Goal: Information Seeking & Learning: Learn about a topic

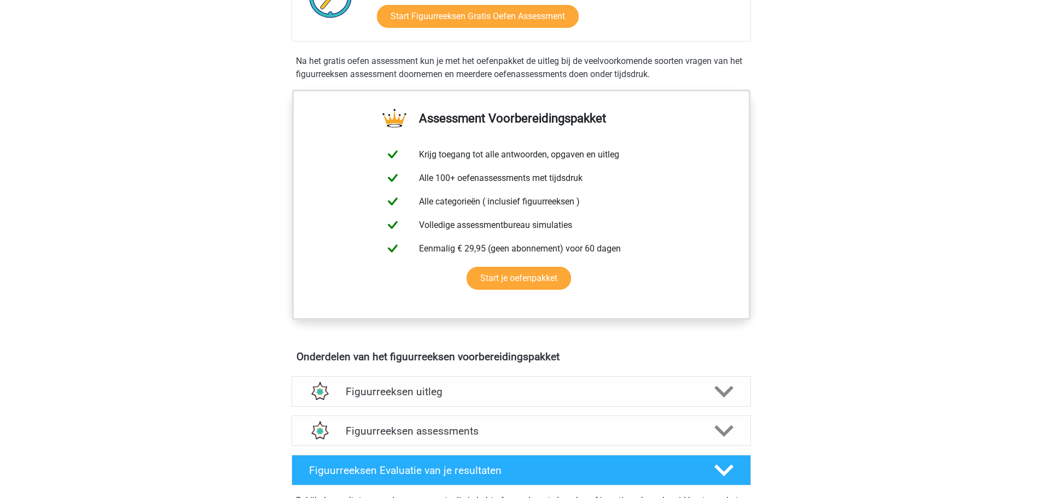
scroll to position [328, 0]
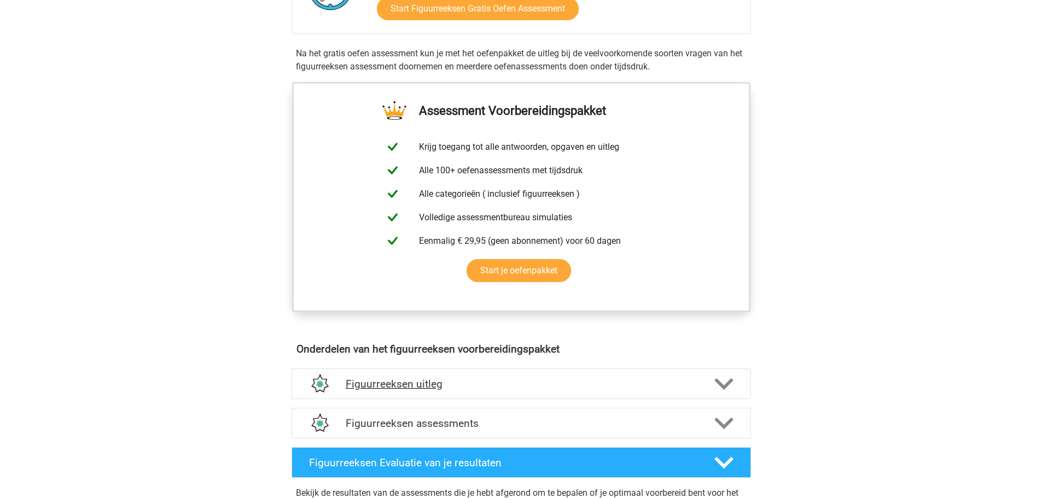
click at [409, 380] on h4 "Figuurreeksen uitleg" at bounding box center [521, 384] width 351 height 13
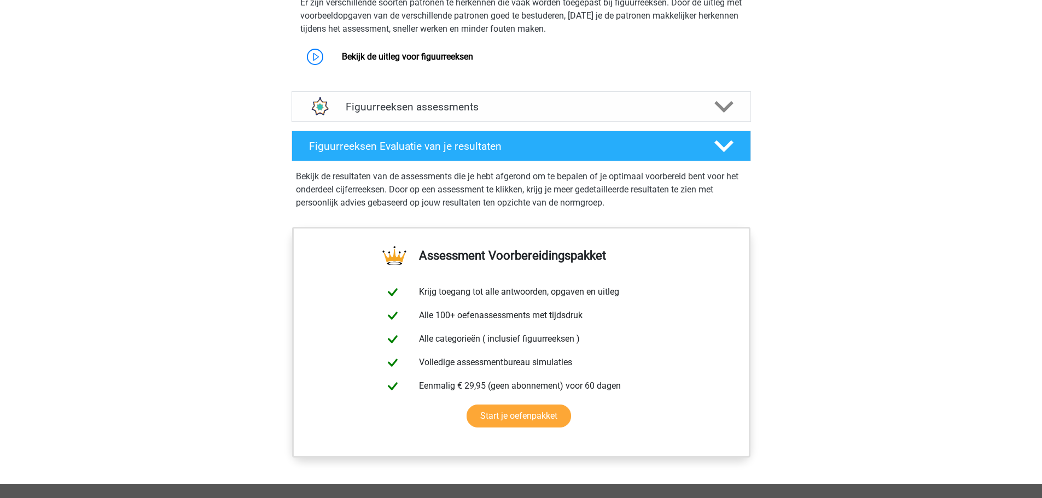
scroll to position [766, 0]
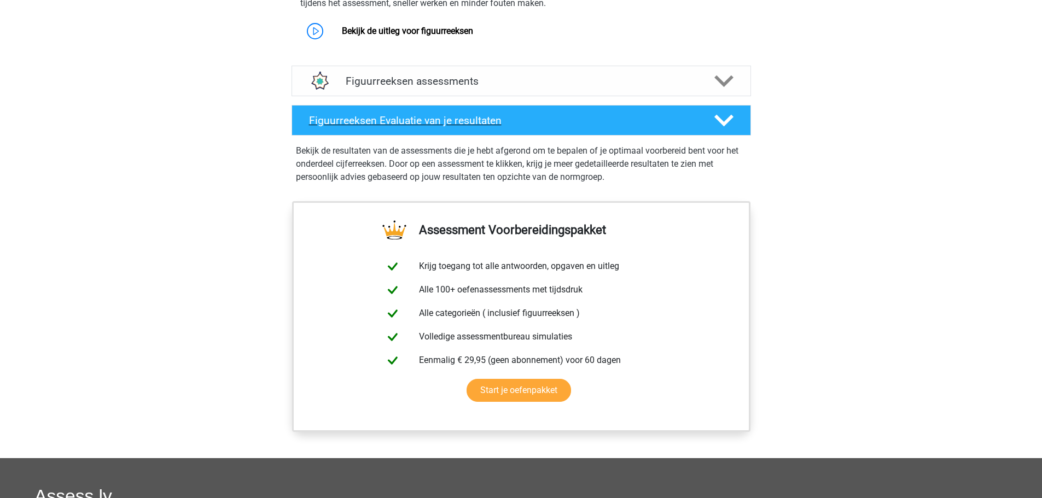
click at [427, 125] on h4 "Figuurreeksen Evaluatie van je resultaten" at bounding box center [503, 120] width 388 height 13
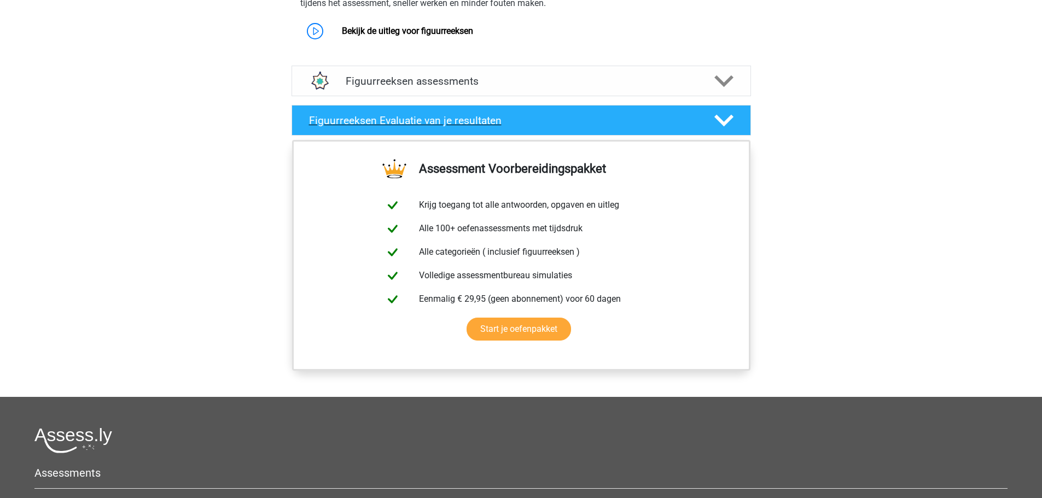
click at [427, 125] on h4 "Figuurreeksen Evaluatie van je resultaten" at bounding box center [503, 120] width 388 height 13
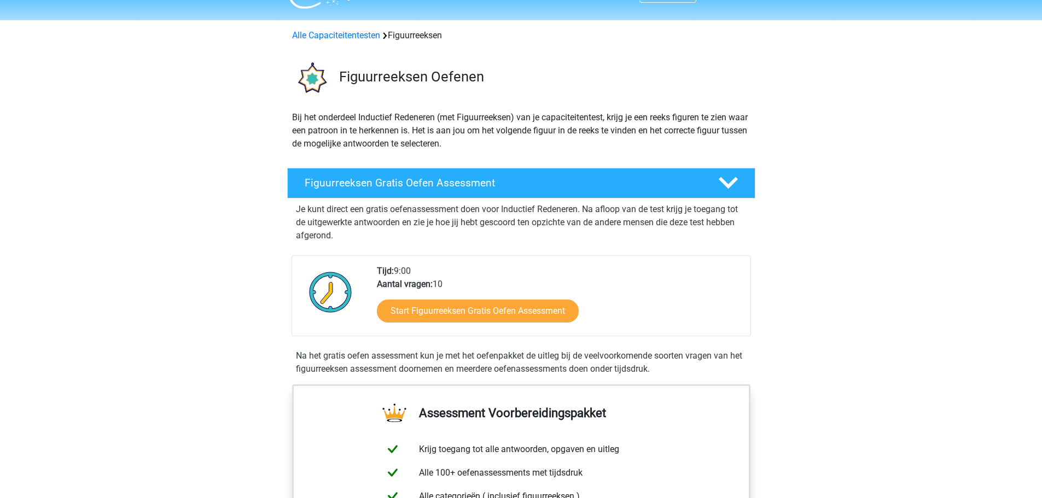
scroll to position [0, 0]
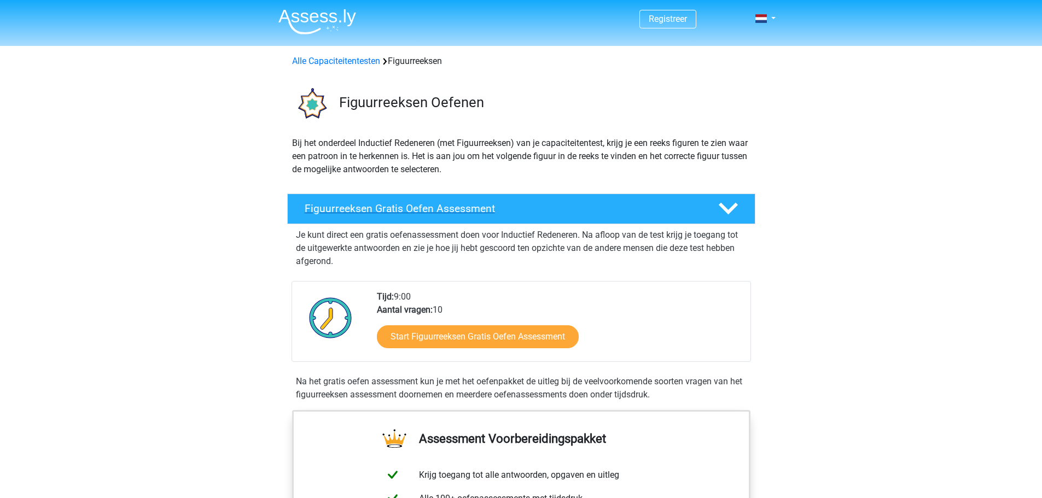
click at [409, 211] on h4 "Figuurreeksen Gratis Oefen Assessment" at bounding box center [503, 208] width 396 height 13
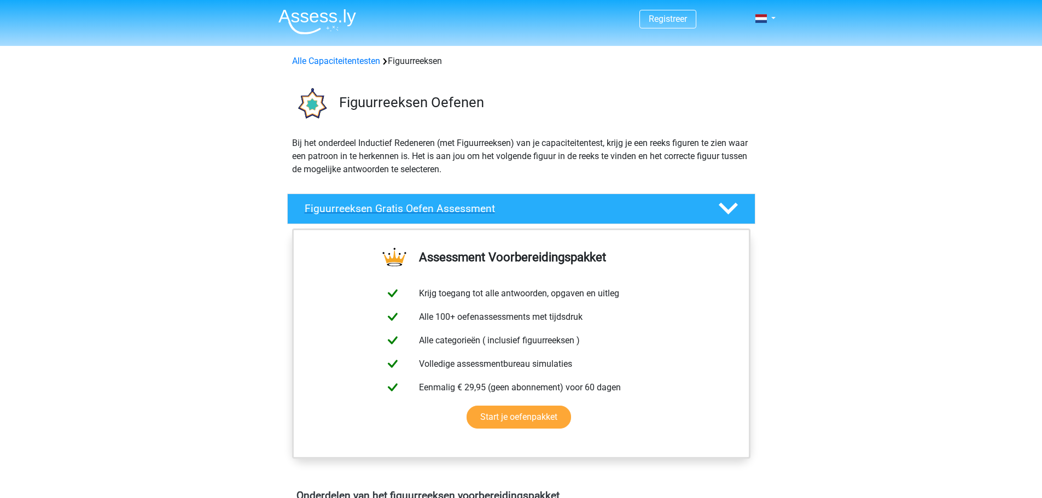
click at [409, 211] on h4 "Figuurreeksen Gratis Oefen Assessment" at bounding box center [503, 208] width 396 height 13
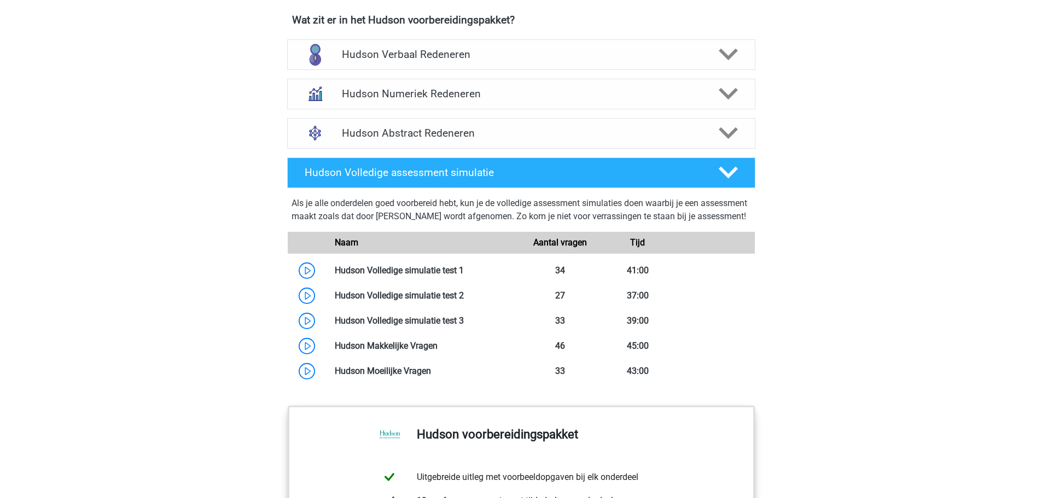
scroll to position [695, 0]
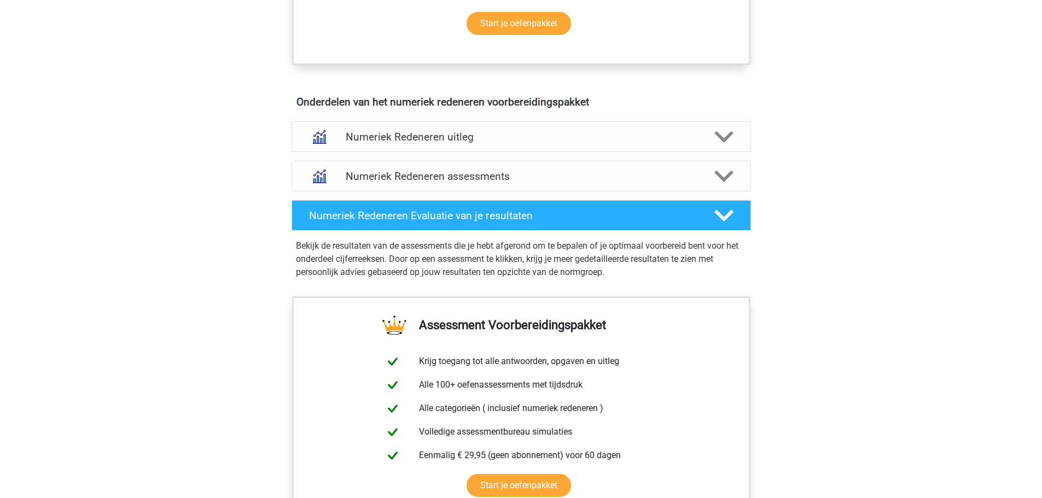
scroll to position [946, 0]
